Goal: Transaction & Acquisition: Purchase product/service

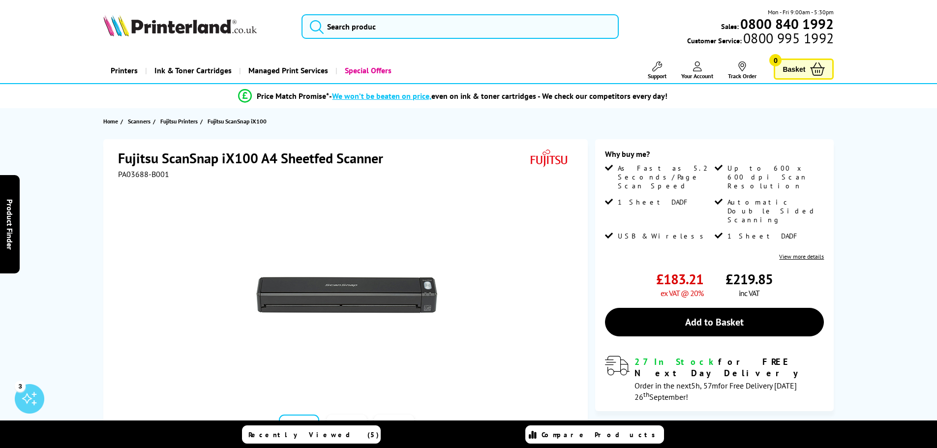
click at [442, 129] on section "Home Scanners Fujitsu Printers Fujitsu ScanSnap iX100" at bounding box center [468, 121] width 787 height 26
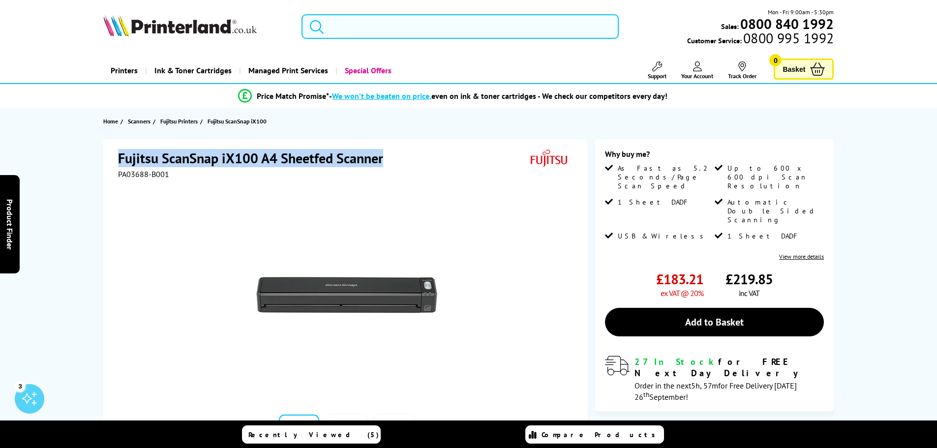
drag, startPoint x: 119, startPoint y: 160, endPoint x: 382, endPoint y: 160, distance: 263.1
click at [382, 160] on h1 "Fujitsu ScanSnap iX100 A4 Sheetfed Scanner" at bounding box center [255, 158] width 275 height 18
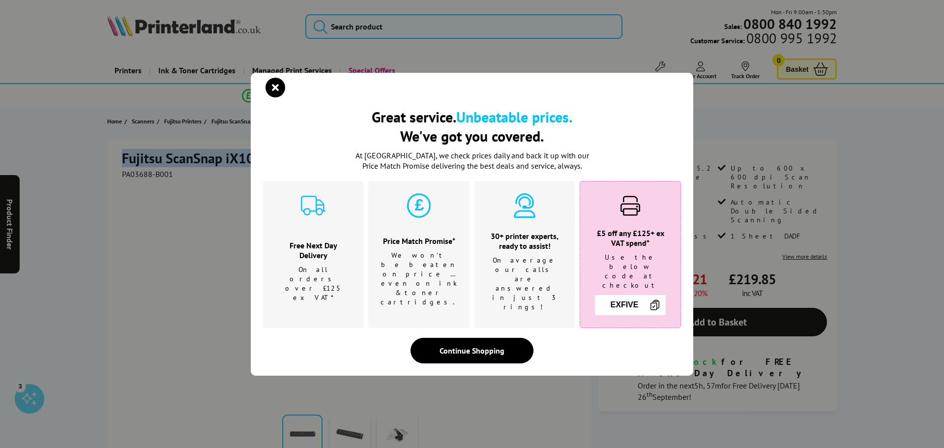
copy h1 "Fujitsu ScanSnap iX100 A4 Sheetfed Scanner"
drag, startPoint x: 278, startPoint y: 98, endPoint x: 275, endPoint y: 113, distance: 14.6
click at [277, 97] on icon "close modal" at bounding box center [276, 88] width 20 height 20
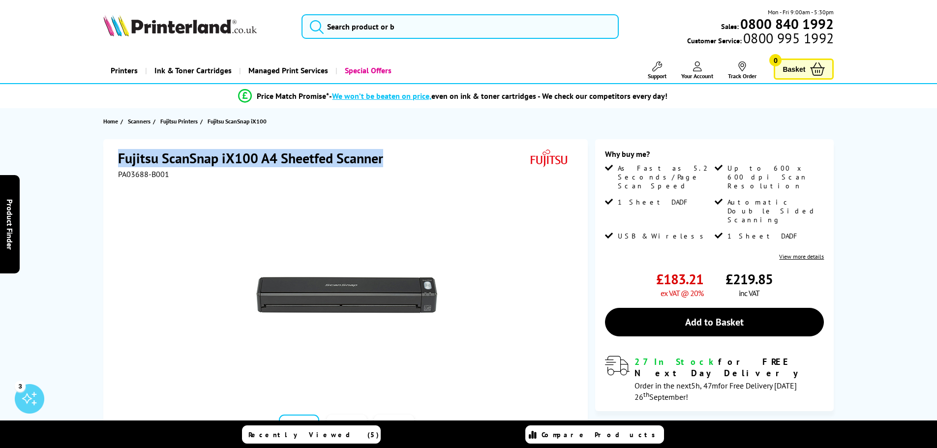
click at [244, 159] on h1 "Fujitsu ScanSnap iX100 A4 Sheetfed Scanner" at bounding box center [255, 158] width 275 height 18
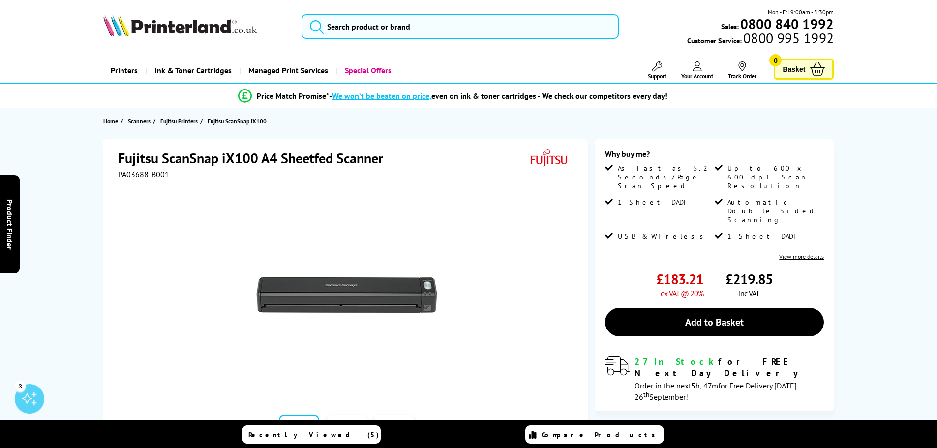
click at [280, 154] on h1 "Fujitsu ScanSnap iX100 A4 Sheetfed Scanner" at bounding box center [255, 158] width 275 height 18
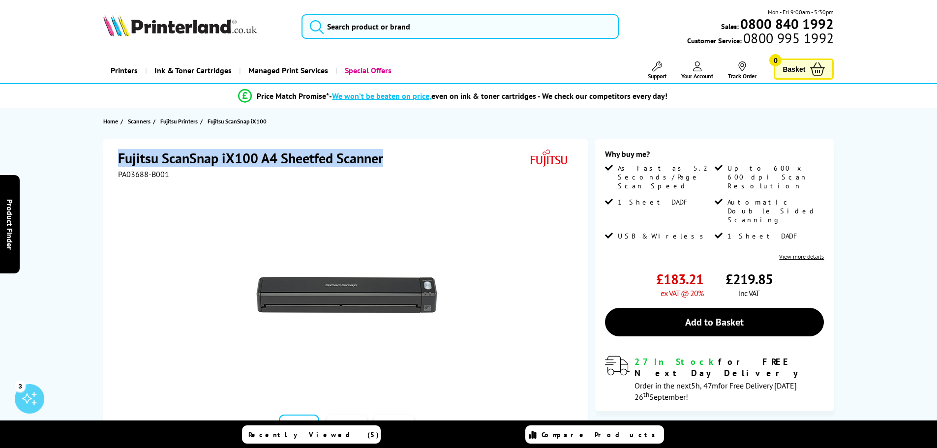
click at [280, 154] on h1 "Fujitsu ScanSnap iX100 A4 Sheetfed Scanner" at bounding box center [255, 158] width 275 height 18
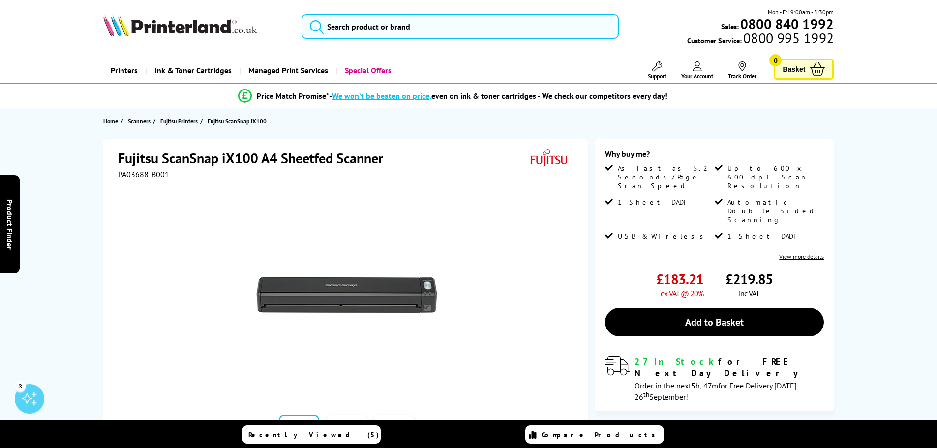
click at [491, 201] on div at bounding box center [346, 290] width 457 height 222
click at [397, 296] on img at bounding box center [346, 295] width 193 height 193
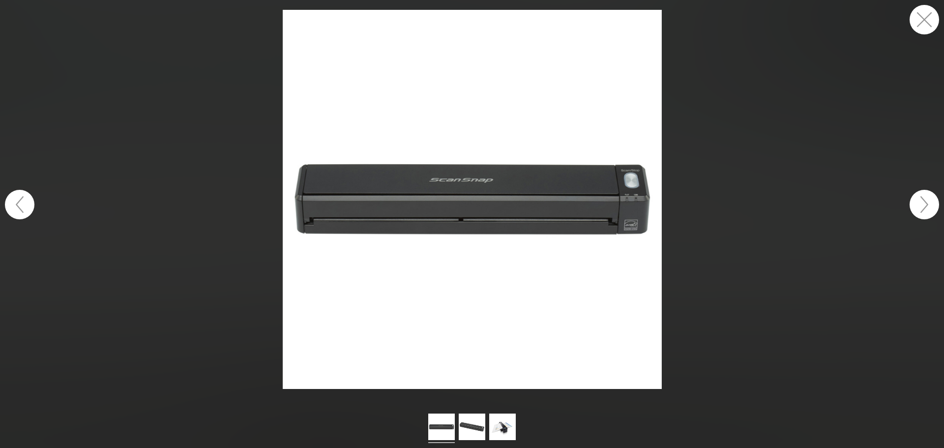
click at [631, 202] on img at bounding box center [472, 199] width 379 height 379
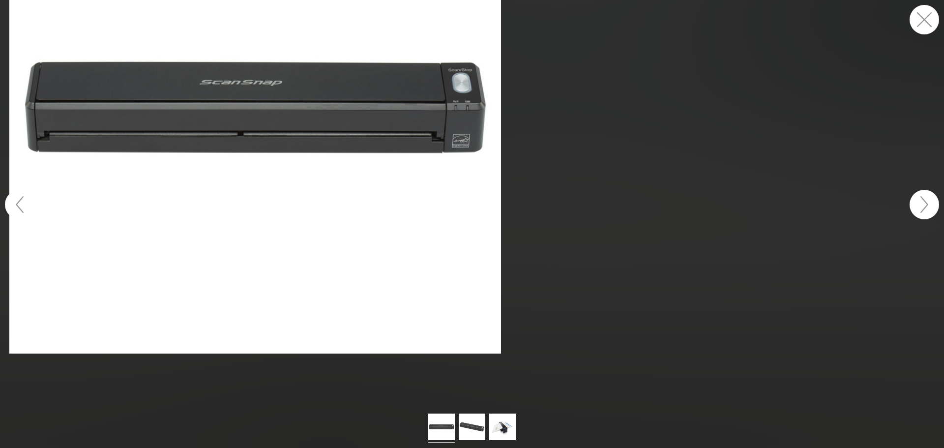
click at [449, 150] on figure at bounding box center [472, 204] width 944 height 409
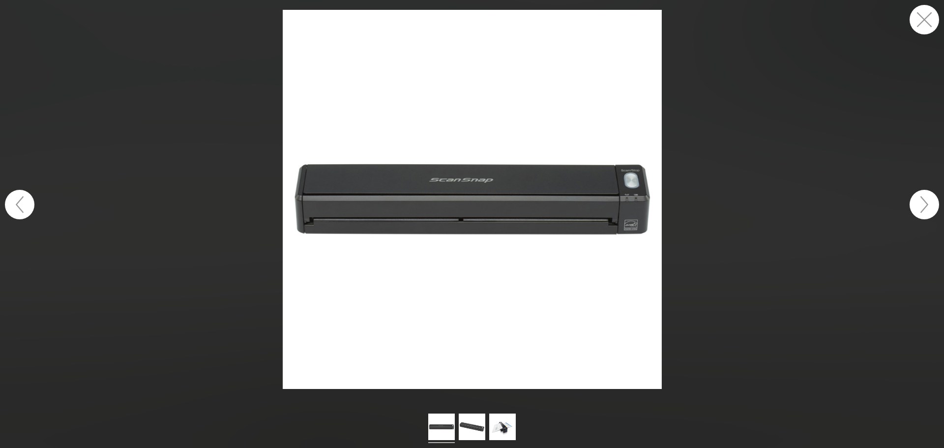
click at [931, 19] on button "button" at bounding box center [925, 20] width 30 height 30
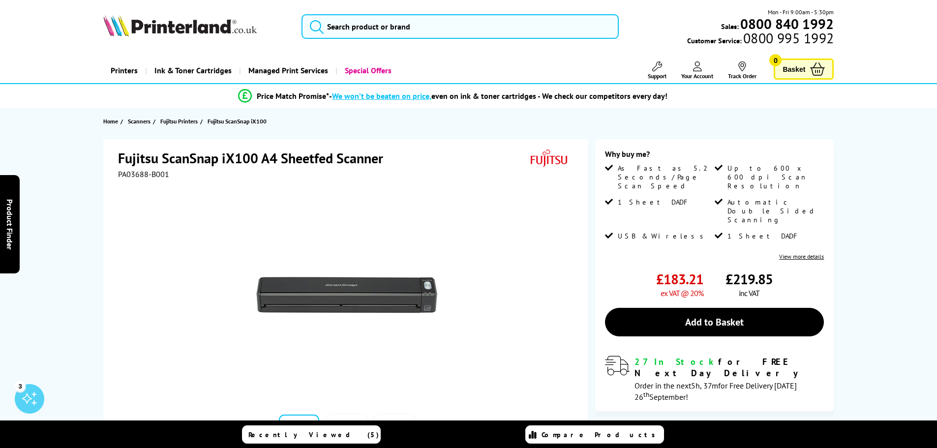
click at [149, 152] on h1 "Fujitsu ScanSnap iX100 A4 Sheetfed Scanner" at bounding box center [255, 158] width 275 height 18
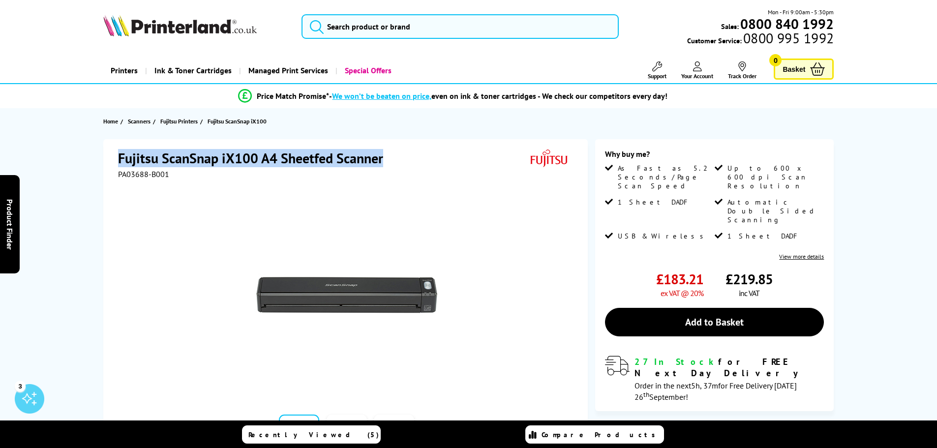
click at [149, 152] on h1 "Fujitsu ScanSnap iX100 A4 Sheetfed Scanner" at bounding box center [255, 158] width 275 height 18
copy div "Fujitsu ScanSnap iX100 A4 Sheetfed Scanner"
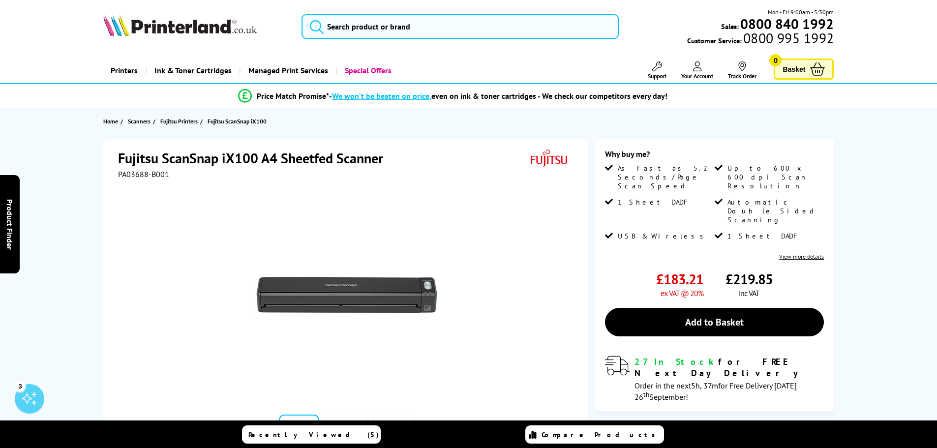
click at [691, 308] on link "Add to Basket" at bounding box center [714, 322] width 219 height 29
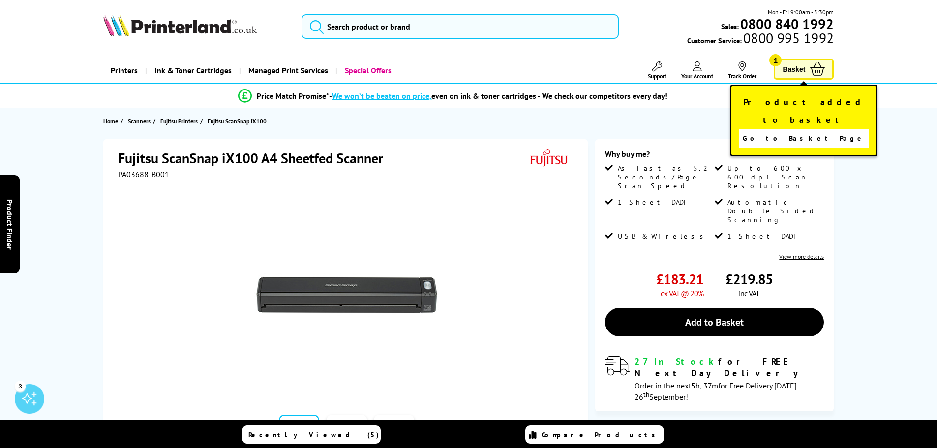
click at [615, 132] on section "Home Scanners Fujitsu Printers Fujitsu ScanSnap iX100" at bounding box center [468, 121] width 787 height 26
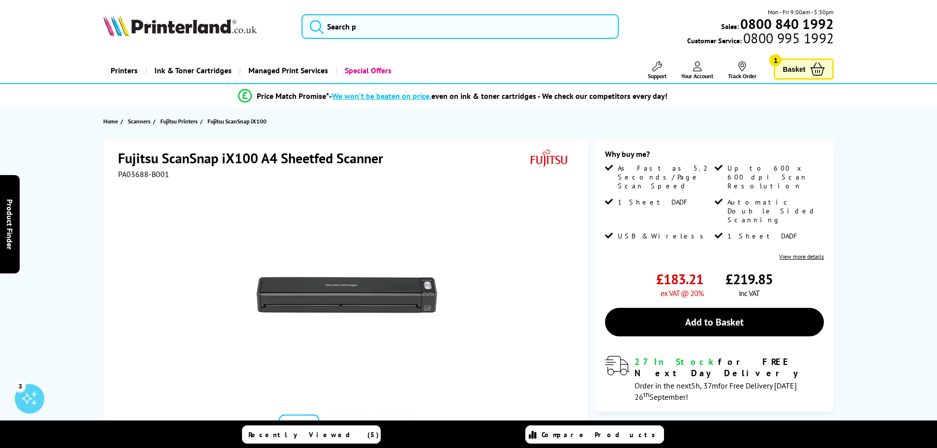
click at [788, 66] on span "Basket" at bounding box center [794, 68] width 23 height 13
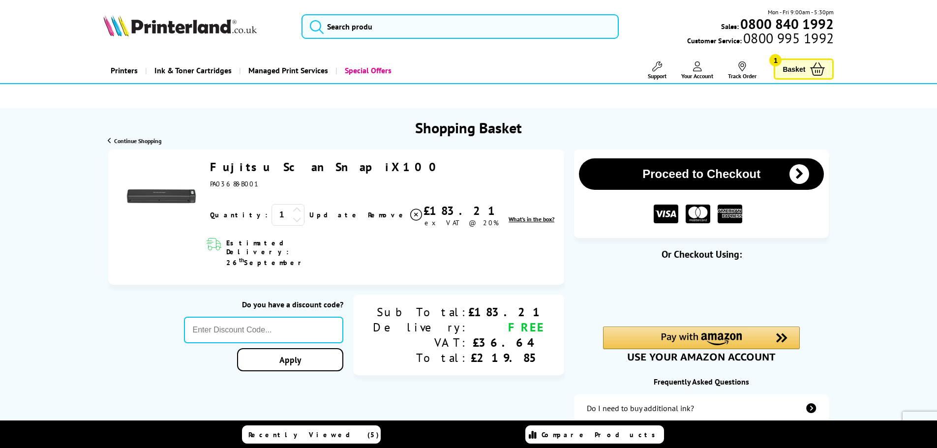
click at [249, 167] on link "Fujitsu ScanSnap iX100" at bounding box center [326, 166] width 233 height 15
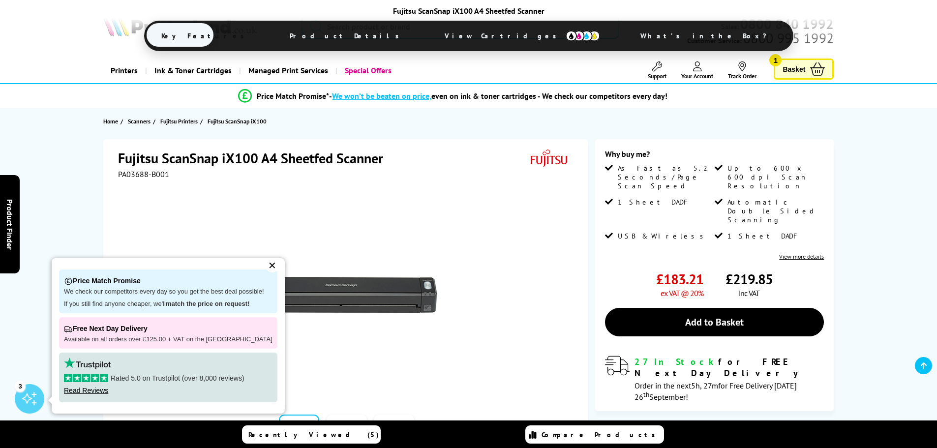
scroll to position [295, 0]
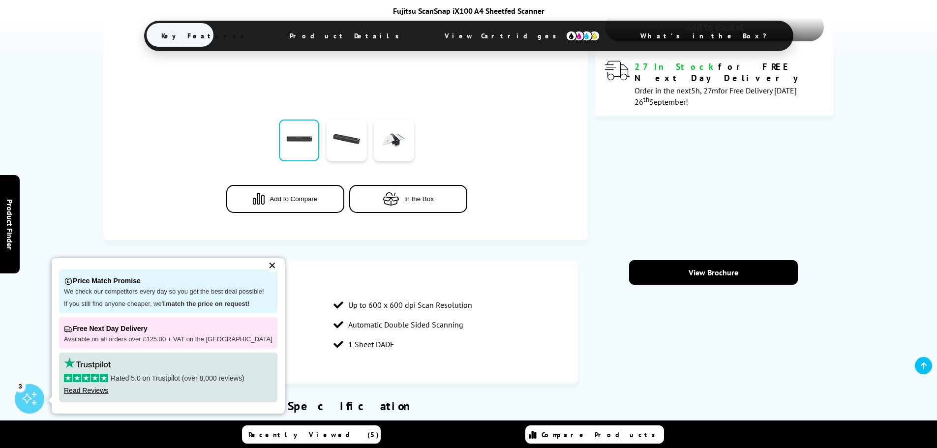
click at [266, 267] on div "✕" at bounding box center [273, 266] width 14 height 14
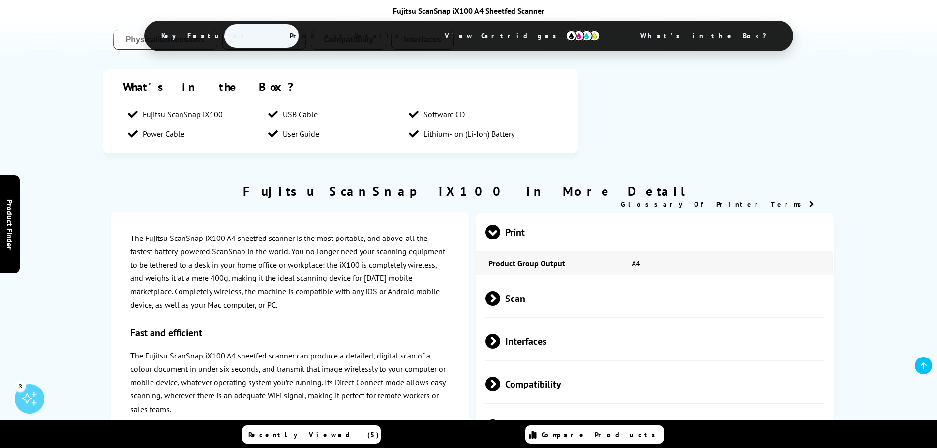
scroll to position [836, 0]
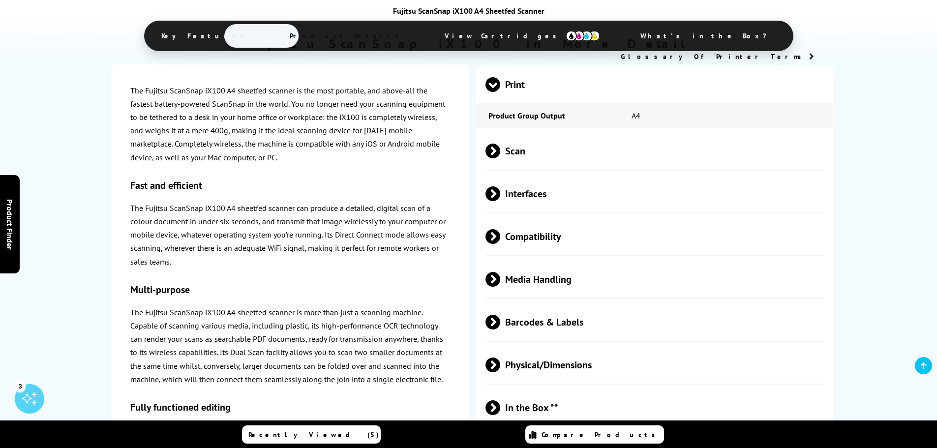
click at [500, 153] on span at bounding box center [500, 151] width 0 height 15
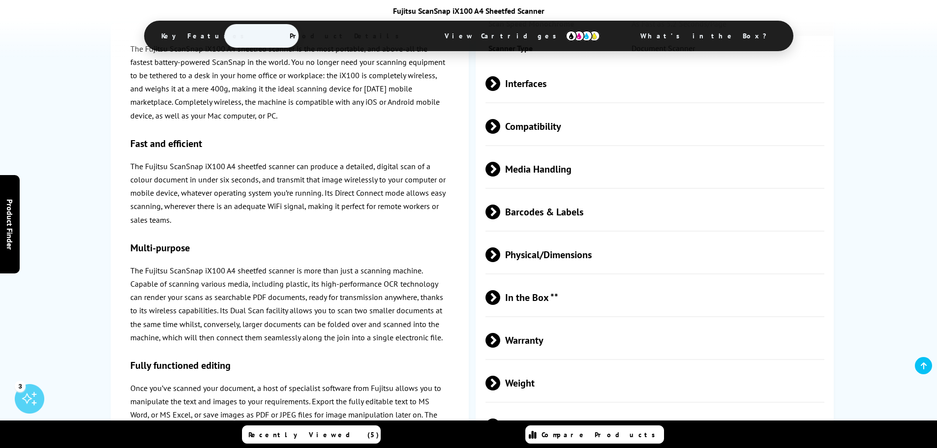
scroll to position [1230, 0]
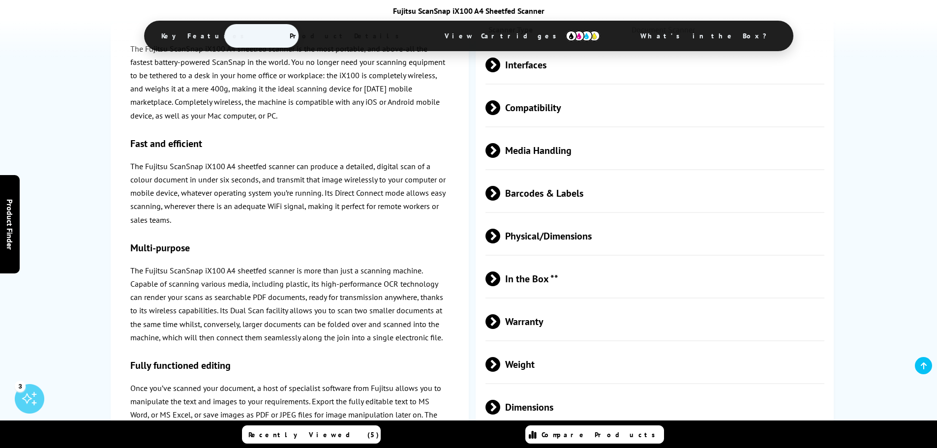
click at [500, 235] on span at bounding box center [500, 236] width 0 height 15
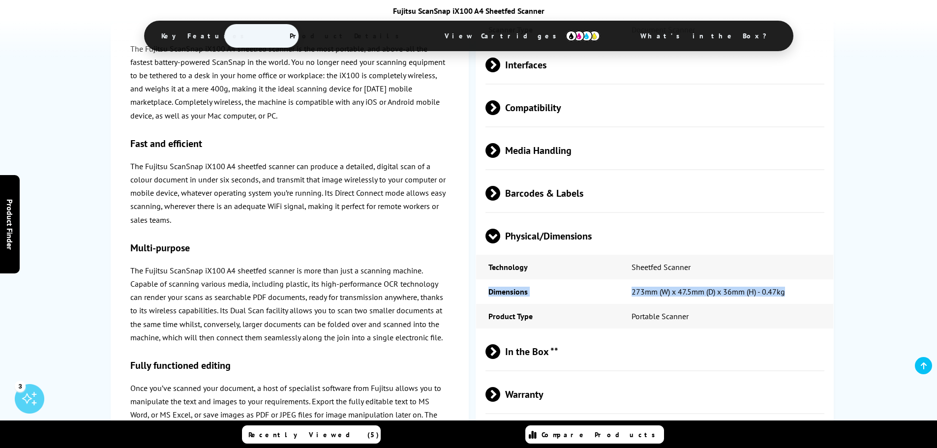
drag, startPoint x: 792, startPoint y: 292, endPoint x: 485, endPoint y: 296, distance: 307.4
click at [485, 296] on tr "Dimensions 273mm (W) x 47.5mm (D) x 36mm (H) - 0.47kg" at bounding box center [654, 291] width 357 height 25
copy tr "Dimensions 273mm (W) x 47.5mm (D) x 36mm (H) - 0.47kg"
